Goal: Information Seeking & Learning: Understand process/instructions

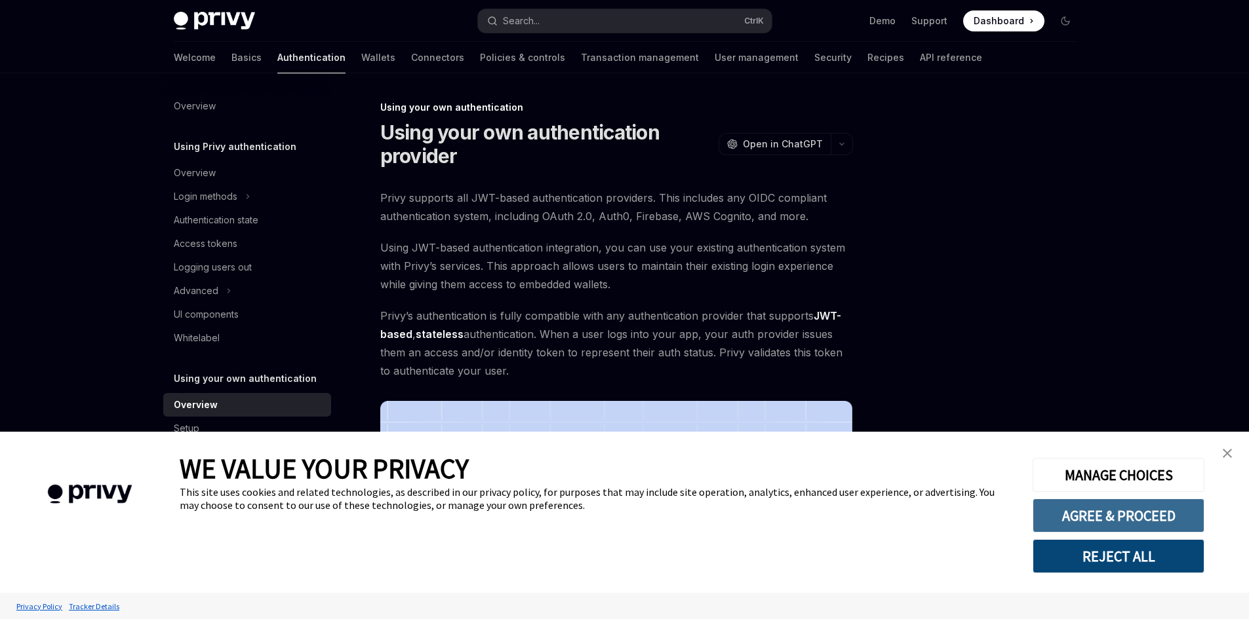
click at [1107, 522] on button "AGREE & PROCEED" at bounding box center [1118, 516] width 172 height 34
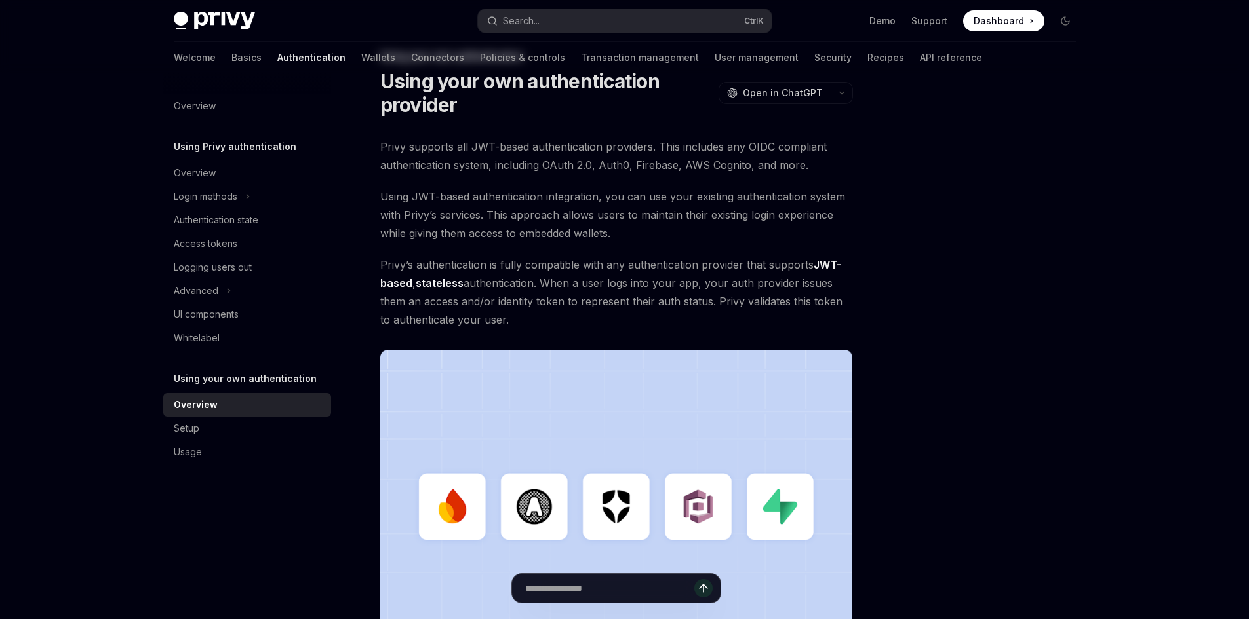
scroll to position [262, 0]
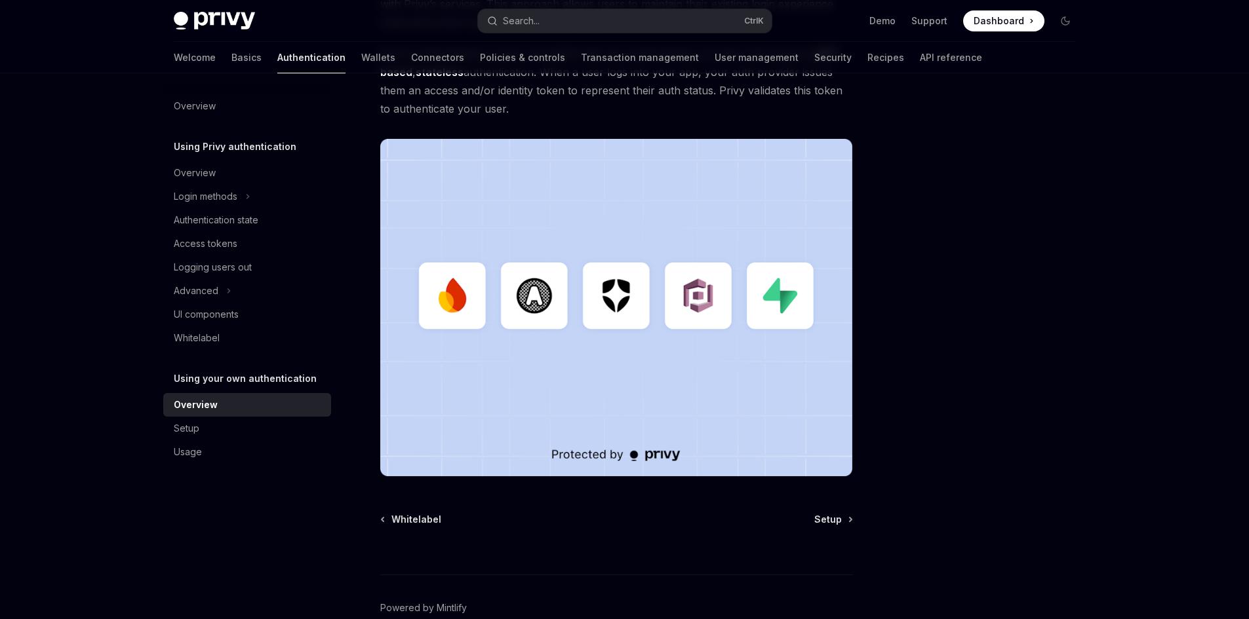
drag, startPoint x: 514, startPoint y: 212, endPoint x: 504, endPoint y: 107, distance: 105.4
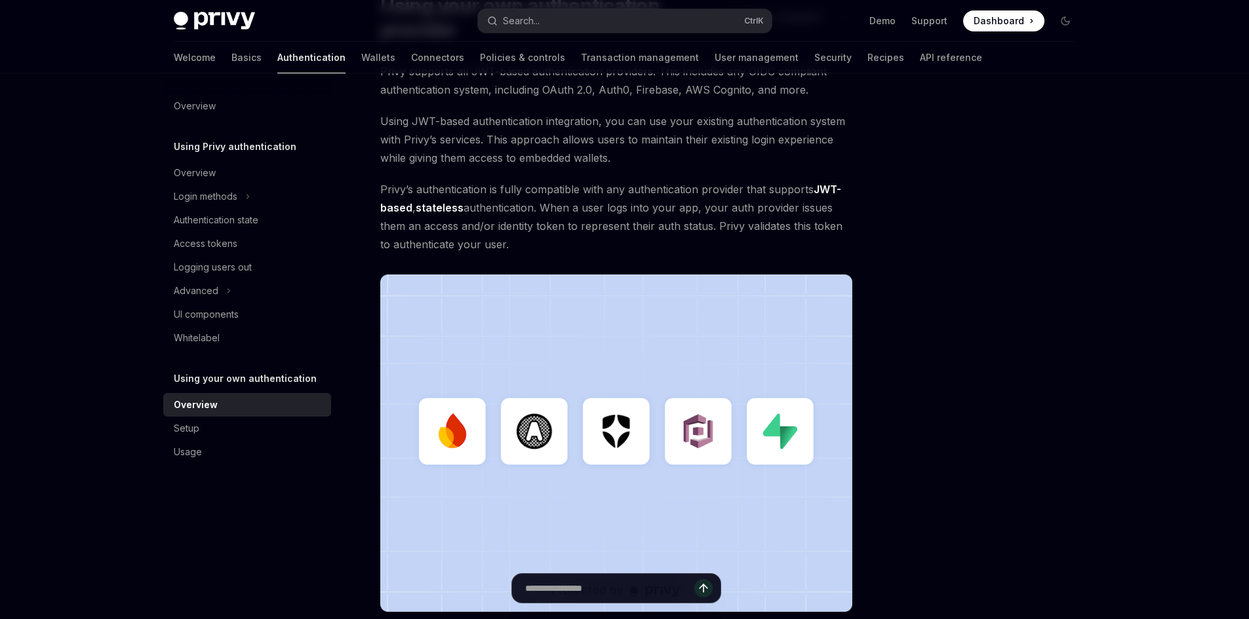
scroll to position [66, 0]
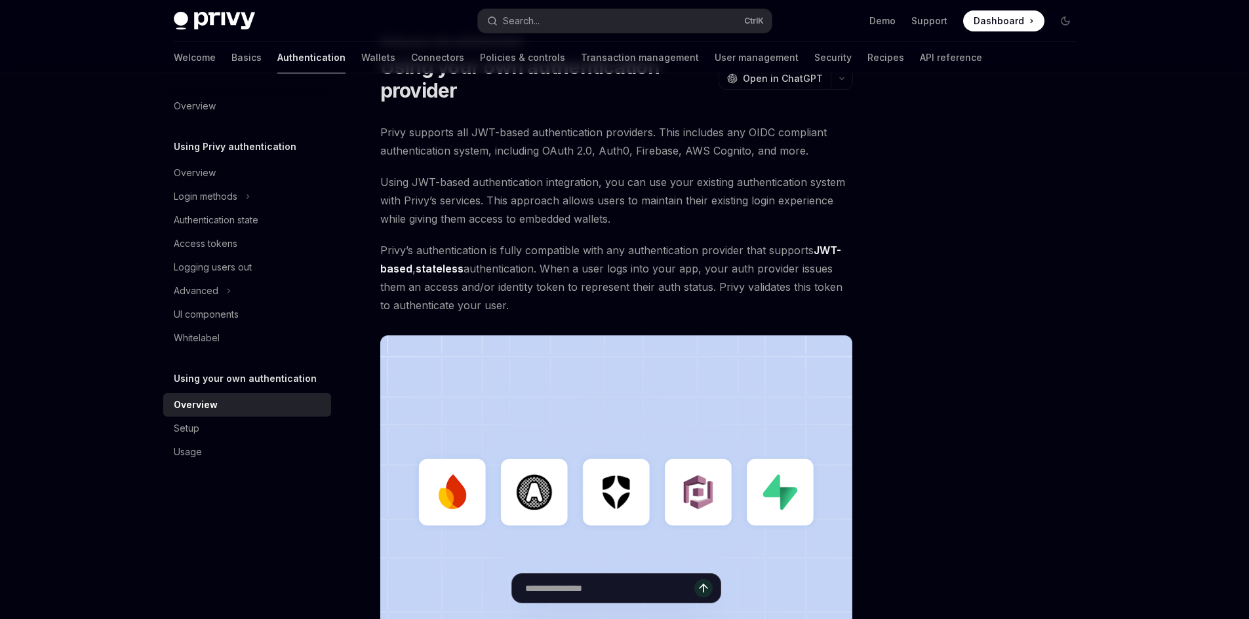
drag, startPoint x: 522, startPoint y: 200, endPoint x: 497, endPoint y: 191, distance: 26.3
click at [497, 191] on span "Using JWT-based authentication integration, you can use your existing authentic…" at bounding box center [616, 200] width 473 height 55
click at [200, 429] on div "Setup" at bounding box center [248, 429] width 149 height 16
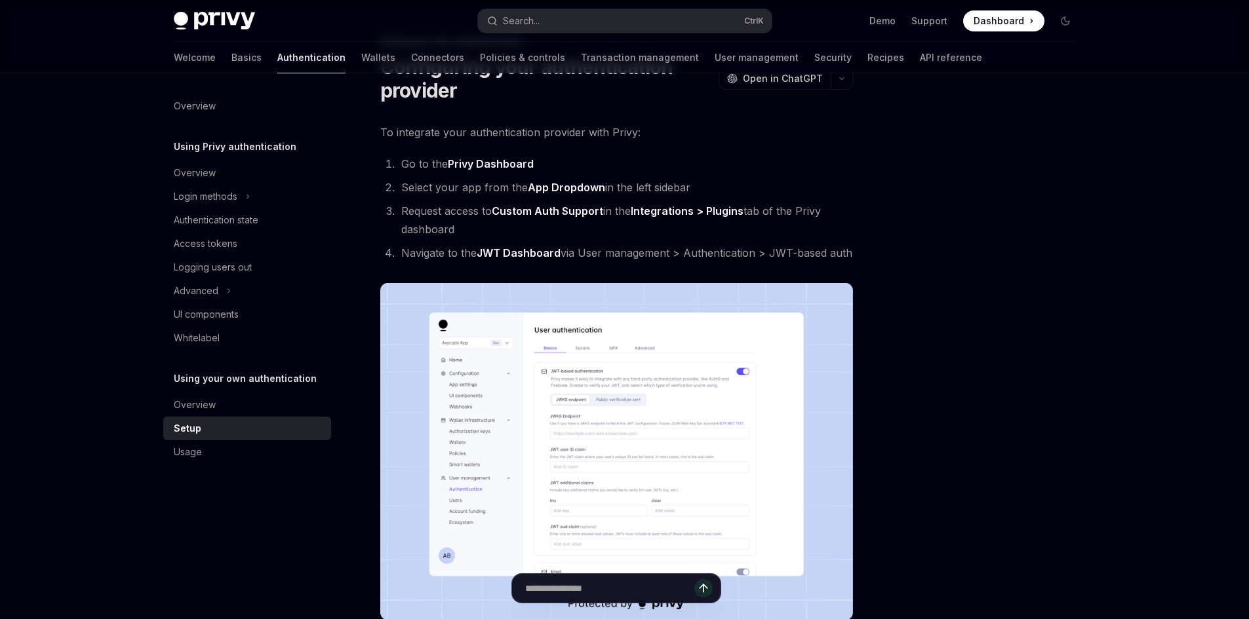
type textarea "*"
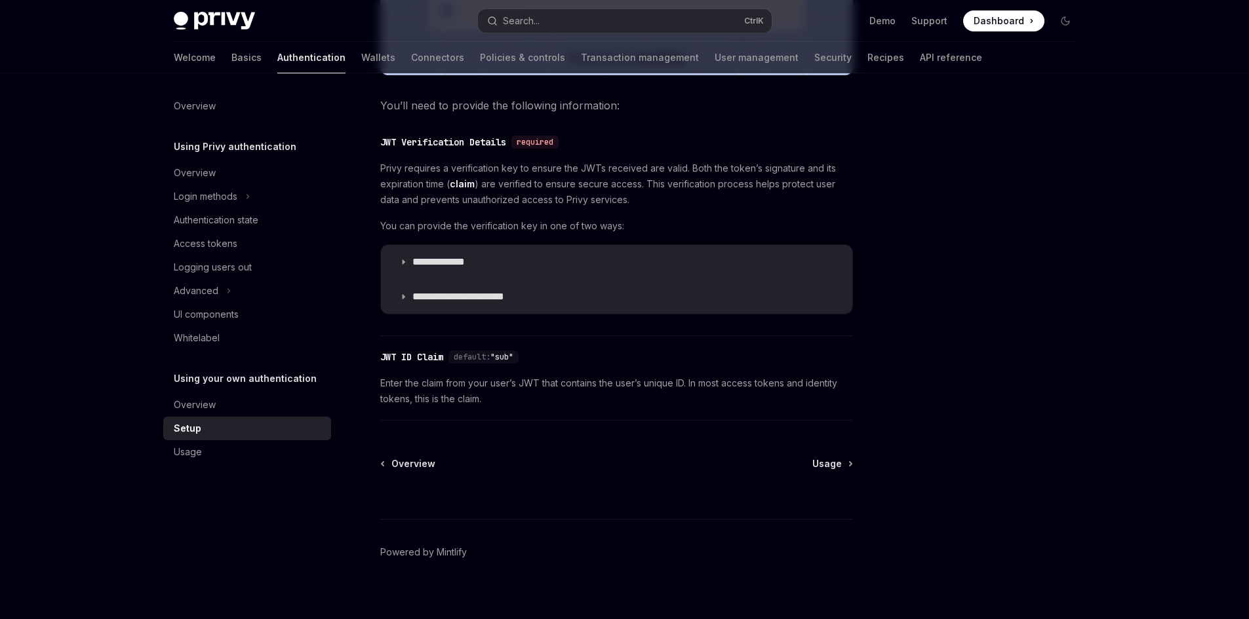
scroll to position [624, 0]
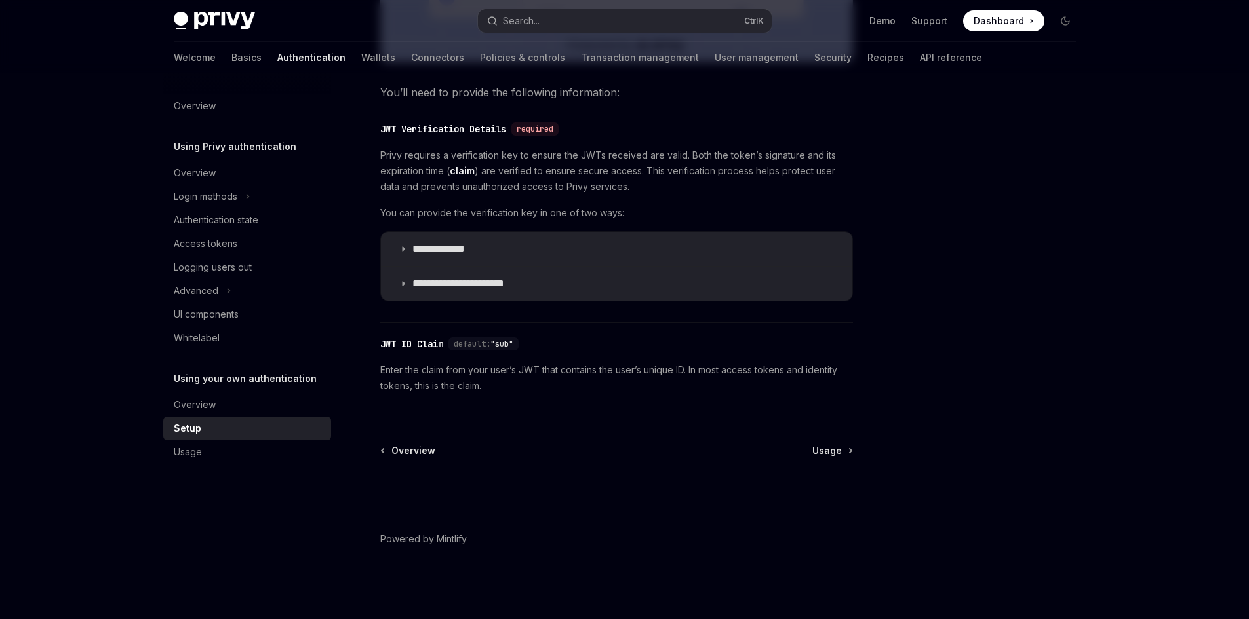
drag, startPoint x: 581, startPoint y: 184, endPoint x: 528, endPoint y: 157, distance: 60.4
drag, startPoint x: 528, startPoint y: 157, endPoint x: 511, endPoint y: 151, distance: 18.0
drag, startPoint x: 511, startPoint y: 151, endPoint x: 500, endPoint y: 146, distance: 11.4
click at [405, 285] on icon at bounding box center [403, 284] width 8 height 8
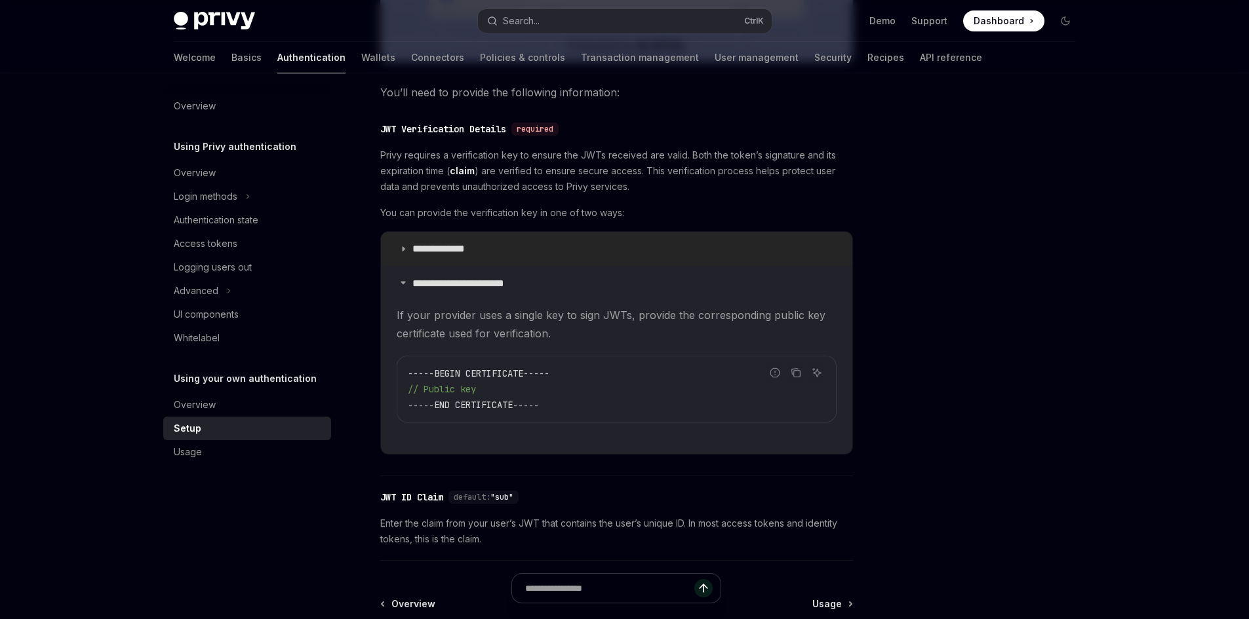
click at [403, 254] on summary "**********" at bounding box center [616, 249] width 471 height 34
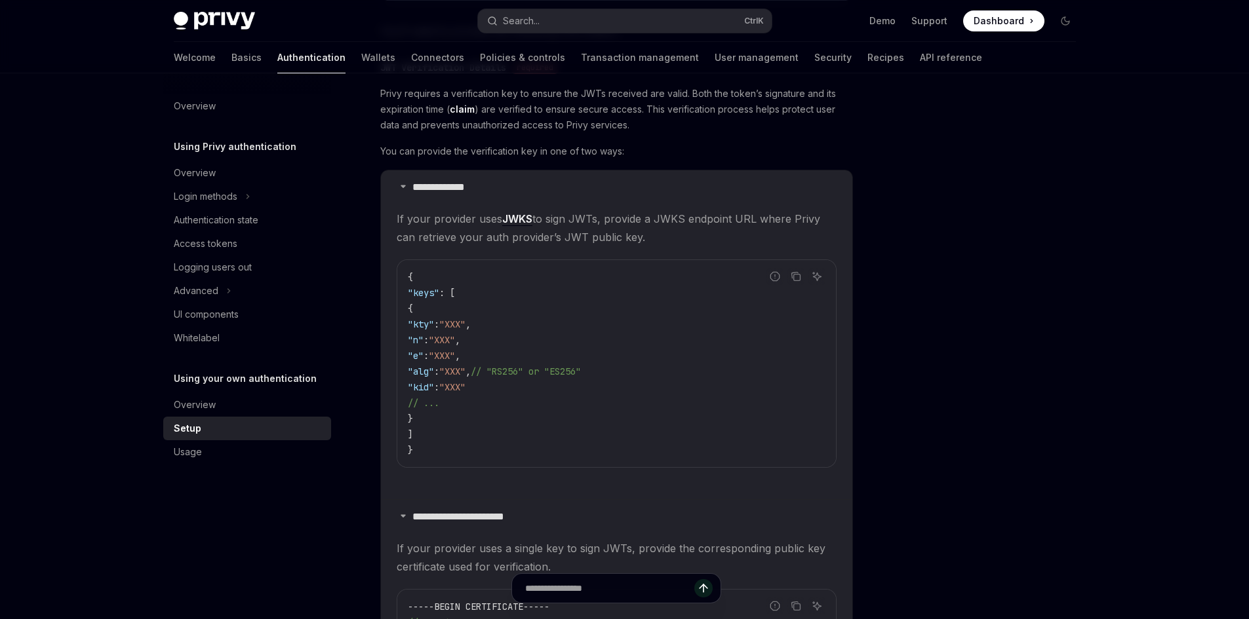
scroll to position [689, 0]
drag, startPoint x: 511, startPoint y: 286, endPoint x: 494, endPoint y: 271, distance: 22.3
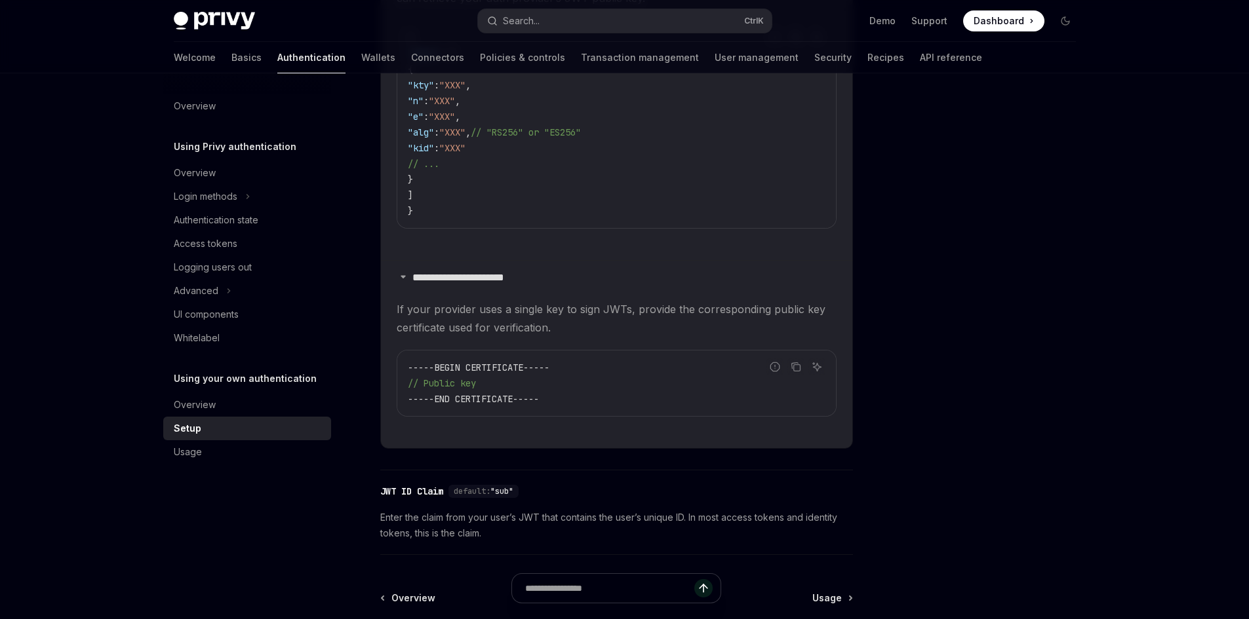
scroll to position [1072, 0]
